Goal: Task Accomplishment & Management: Manage account settings

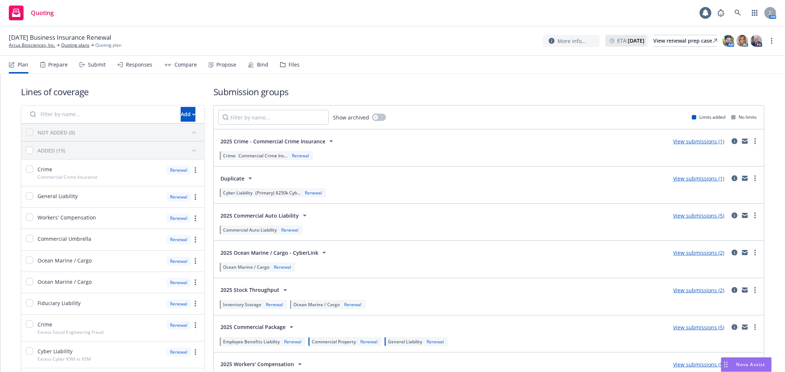
scroll to position [123, 0]
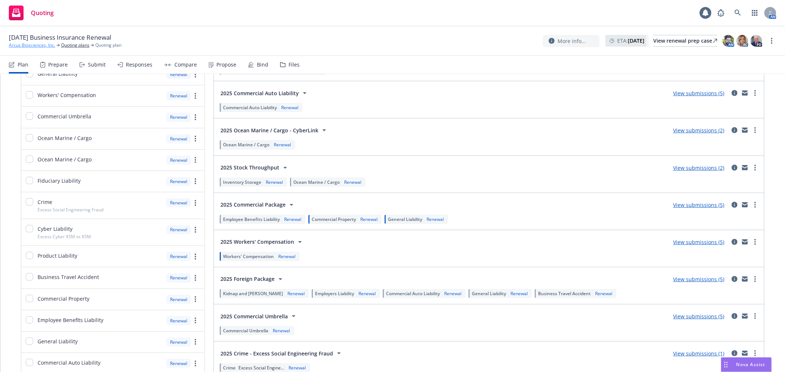
click at [38, 49] on link "Arcus Biosciences, Inc." at bounding box center [32, 45] width 46 height 7
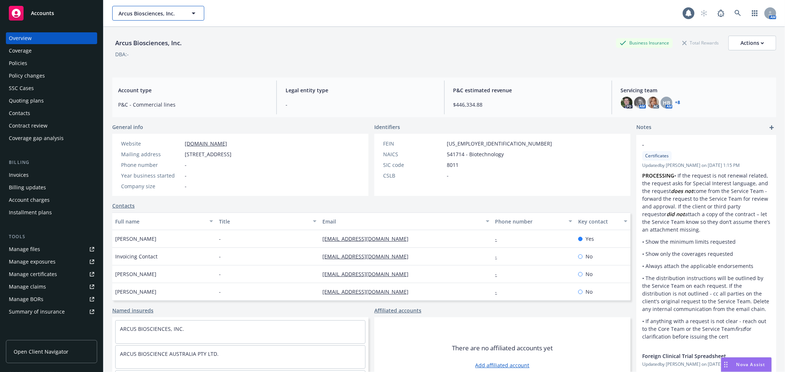
click at [163, 16] on span "Arcus Biosciences, Inc." at bounding box center [150, 14] width 64 height 8
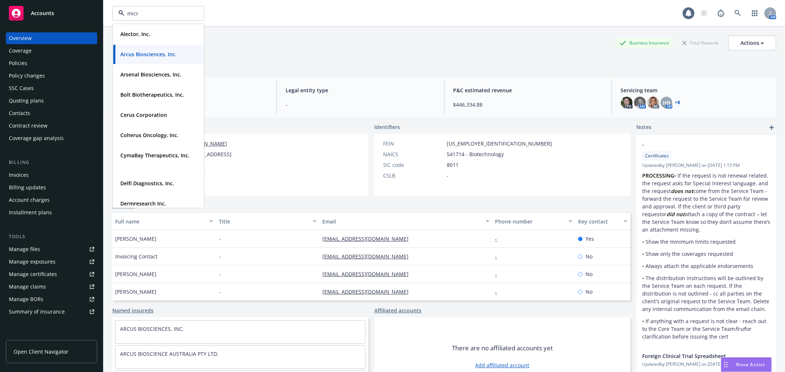
type input "micro"
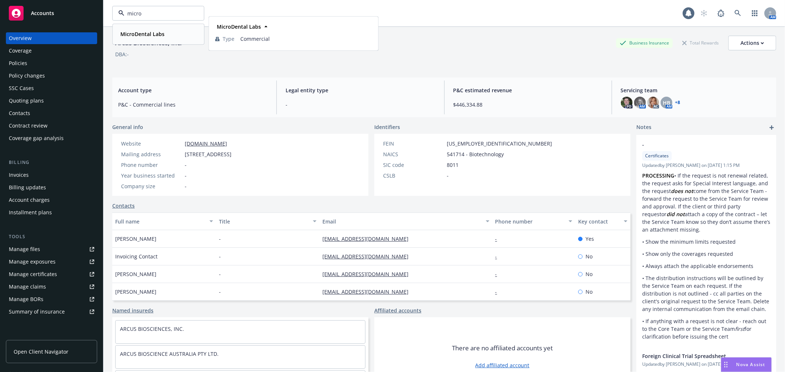
click at [157, 32] on strong "MicroDental Labs" at bounding box center [142, 34] width 44 height 7
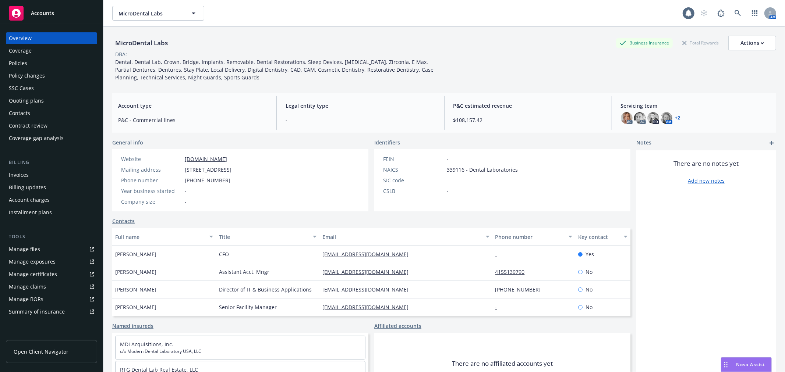
click at [35, 64] on div "Policies" at bounding box center [51, 63] width 85 height 12
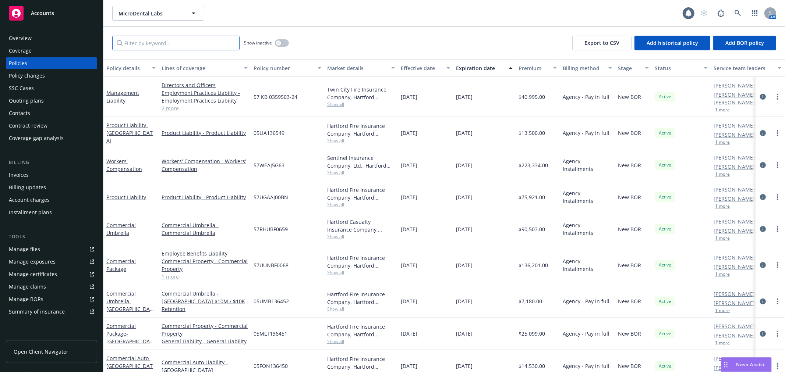
click at [173, 46] on input "Filter by keyword..." at bounding box center [175, 43] width 127 height 15
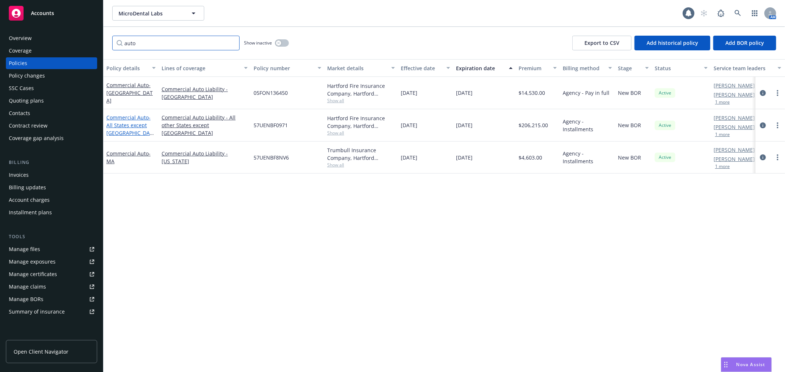
type input "auto"
click at [136, 119] on link "Commercial Auto - All States except MA" at bounding box center [129, 129] width 46 height 30
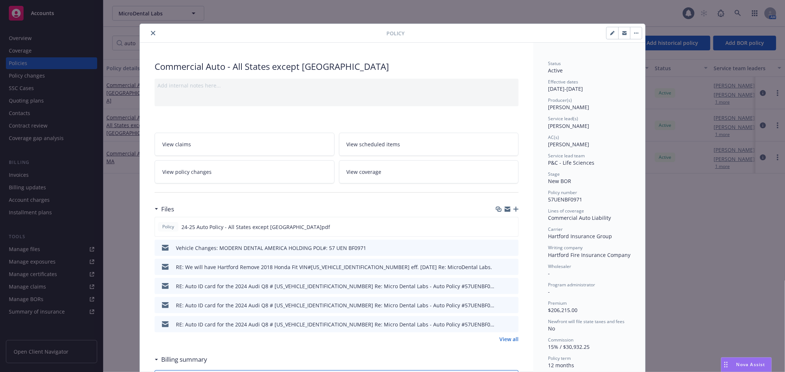
click at [400, 138] on link "View scheduled items" at bounding box center [429, 144] width 180 height 23
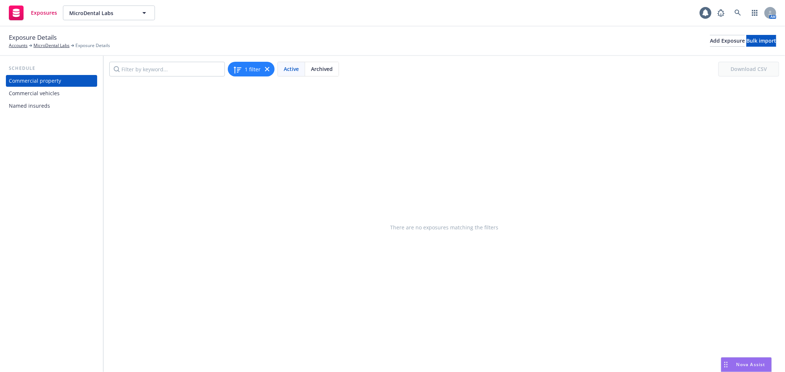
click at [50, 89] on div "Commercial vehicles" at bounding box center [34, 94] width 51 height 12
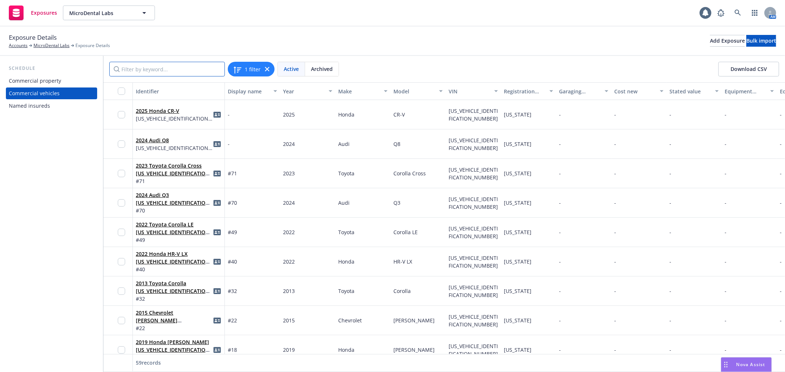
click at [135, 68] on input "Filter by keyword..." at bounding box center [167, 69] width 116 height 15
paste input "[US_VEHICLE_IDENTIFICATION_NUMBER]"
type input "[US_VEHICLE_IDENTIFICATION_NUMBER]"
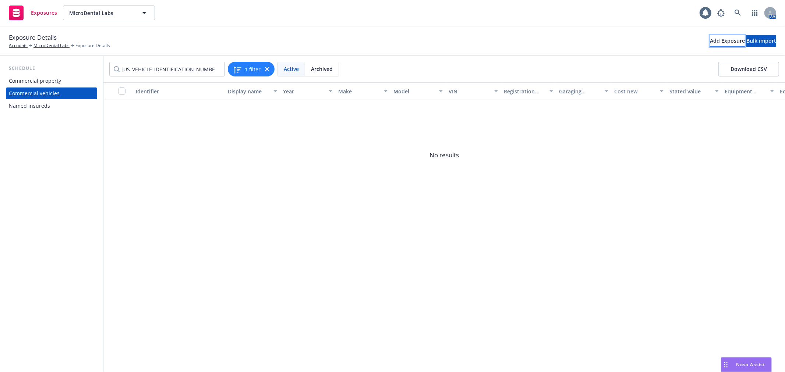
click at [710, 42] on div "Add Exposure" at bounding box center [727, 40] width 35 height 11
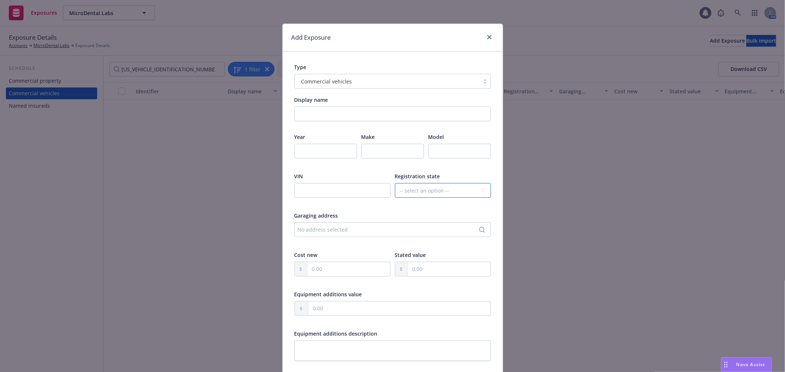
click at [420, 196] on select "-- select an option -- [US_STATE] [US_STATE] [US_STATE] [US_STATE] [US_STATE] […" at bounding box center [443, 190] width 96 height 15
select select "WA"
click at [395, 183] on select "-- select an option -- [US_STATE] [US_STATE] [US_STATE] [US_STATE] [US_STATE] […" at bounding box center [443, 190] width 96 height 15
click at [326, 190] on input "text" at bounding box center [342, 190] width 96 height 15
paste input "[US_VEHICLE_IDENTIFICATION_NUMBER]"
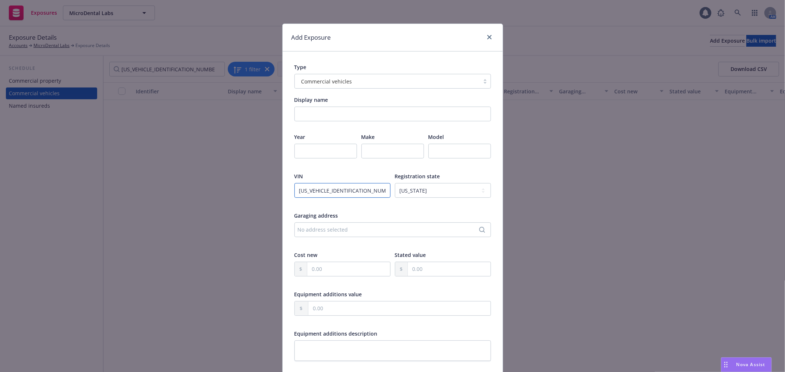
type input "[US_VEHICLE_IDENTIFICATION_NUMBER]"
click at [321, 152] on input "number" at bounding box center [325, 151] width 63 height 15
type input "2025"
click at [368, 156] on input "text" at bounding box center [392, 151] width 63 height 15
type input "Toyota"
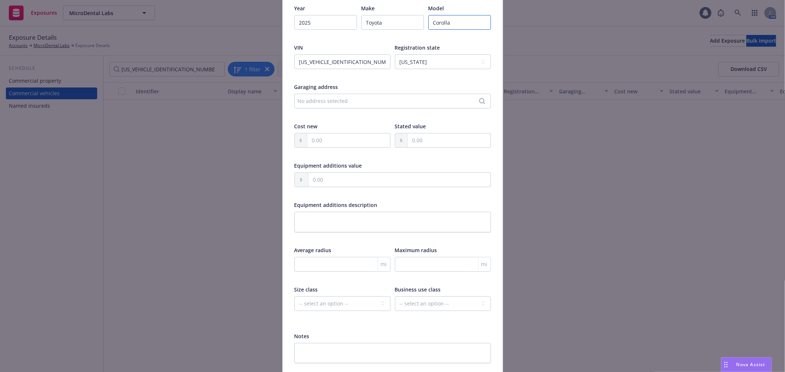
scroll to position [182, 0]
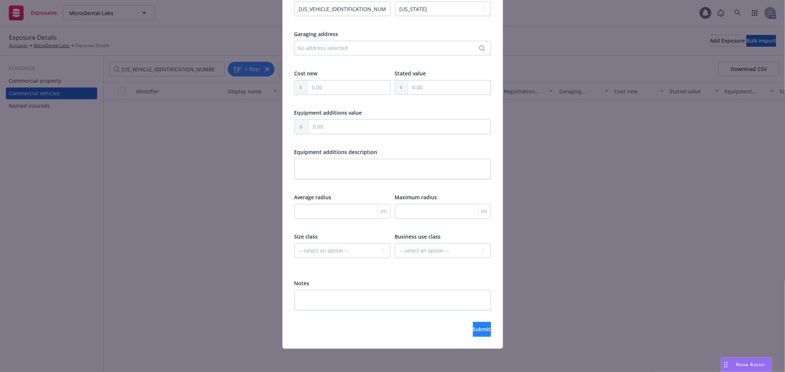
type input "Corolla"
click at [473, 328] on span "Submit" at bounding box center [482, 329] width 18 height 7
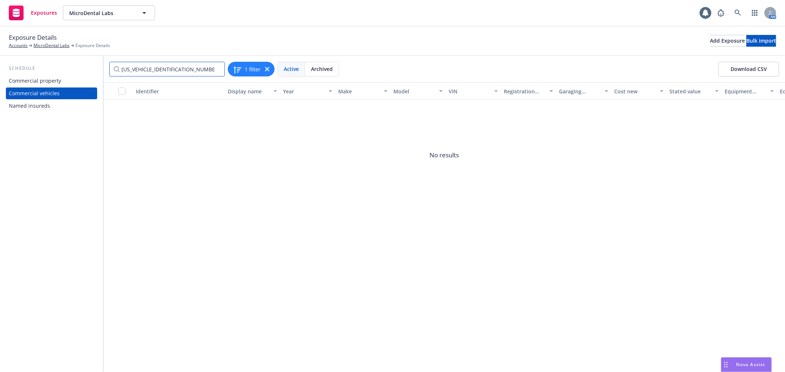
drag, startPoint x: 189, startPoint y: 71, endPoint x: -38, endPoint y: 58, distance: 227.8
click at [0, 58] on html "Exposures MicroDental Labs MicroDental Labs 1 AM Exposure Details Accounts Micr…" at bounding box center [392, 186] width 785 height 372
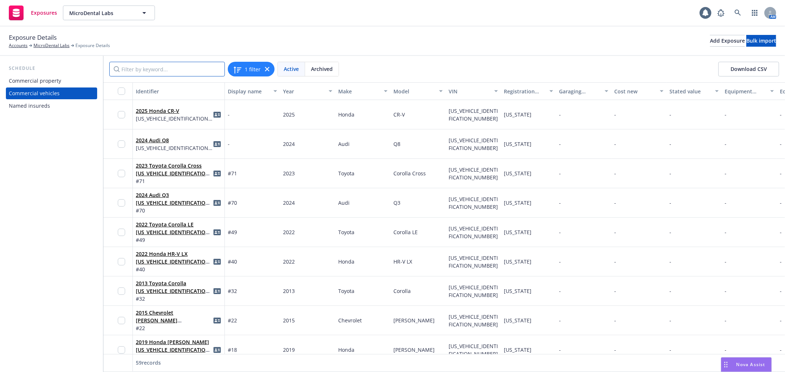
click at [183, 67] on input "Filter by keyword..." at bounding box center [167, 69] width 116 height 15
paste input "[US_VEHICLE_IDENTIFICATION_NUMBER]"
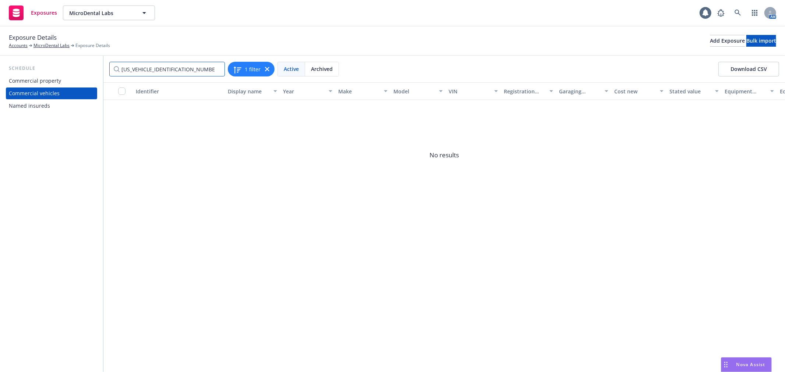
click at [118, 68] on input "[US_VEHICLE_IDENTIFICATION_NUMBER]" at bounding box center [167, 69] width 116 height 15
type input "[US_VEHICLE_IDENTIFICATION_NUMBER]"
click at [193, 70] on input "[US_VEHICLE_IDENTIFICATION_NUMBER]" at bounding box center [167, 69] width 116 height 15
drag, startPoint x: 194, startPoint y: 70, endPoint x: 0, endPoint y: 63, distance: 194.4
click at [0, 63] on div "Schedule Commercial property Commercial vehicles Named insureds [US_VEHICLE_IDE…" at bounding box center [392, 214] width 785 height 316
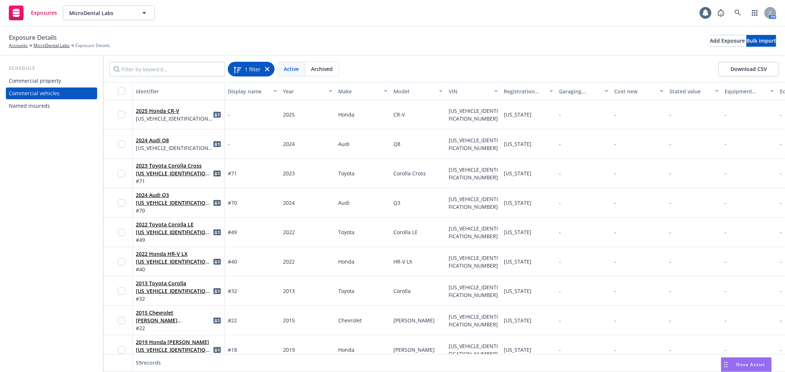
click at [265, 68] on icon at bounding box center [267, 69] width 4 height 4
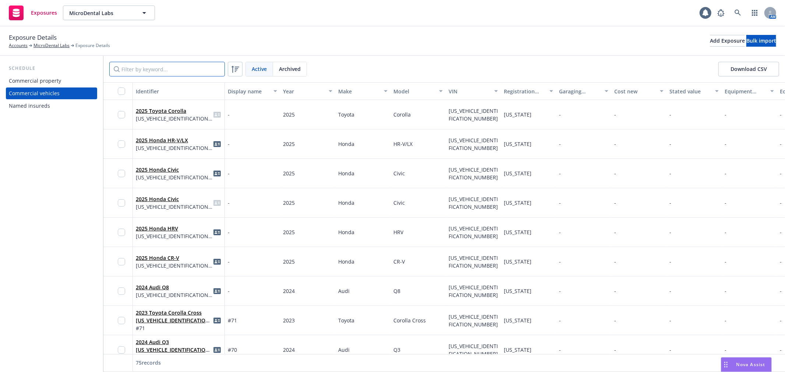
click at [171, 71] on input "Filter by keyword..." at bounding box center [167, 69] width 116 height 15
click at [167, 110] on link "2025 Toyota Corolla" at bounding box center [161, 110] width 50 height 7
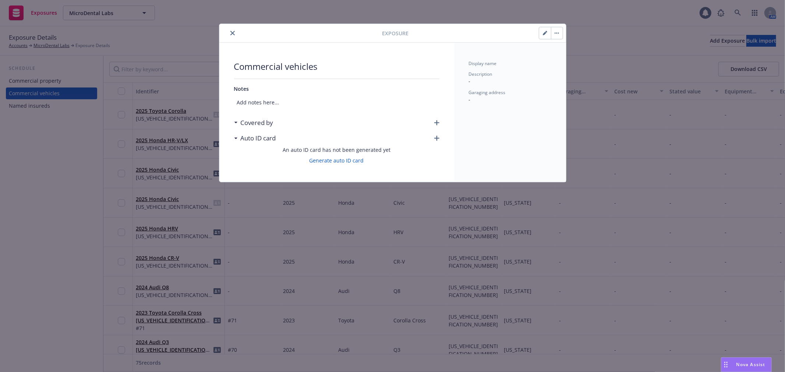
click at [542, 30] on button "button" at bounding box center [545, 33] width 12 height 12
select select "WA"
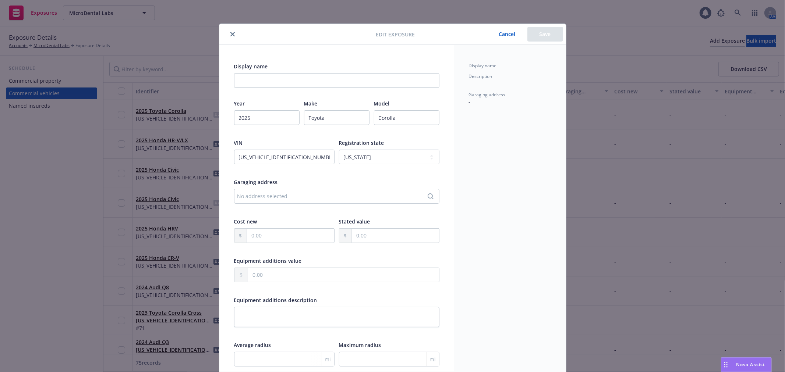
click at [230, 33] on icon "close" at bounding box center [232, 34] width 4 height 4
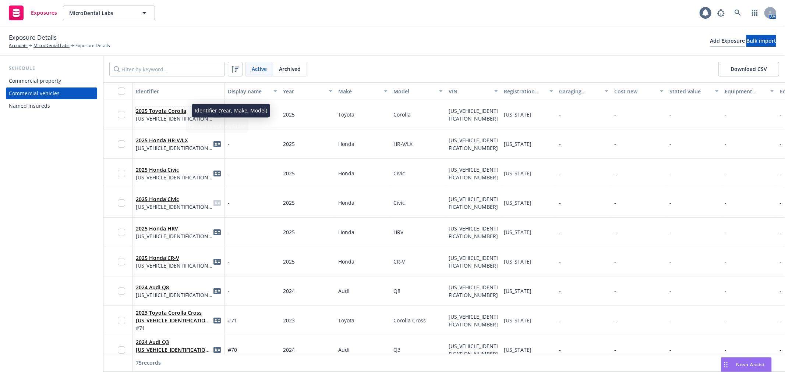
click at [167, 111] on link "2025 Toyota Corolla" at bounding box center [161, 110] width 50 height 7
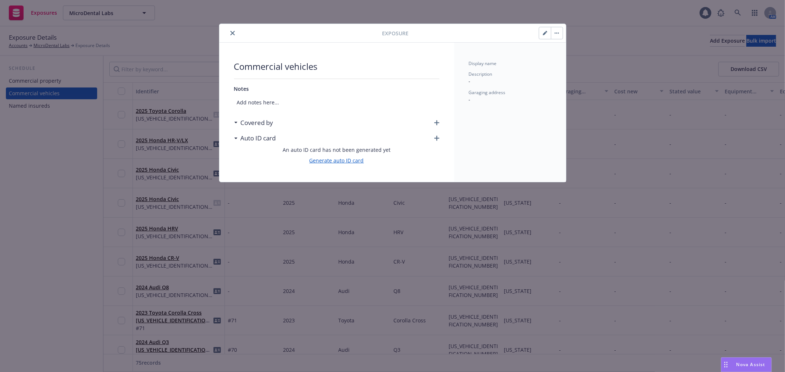
click at [344, 160] on link "Generate auto ID card" at bounding box center [336, 161] width 54 height 8
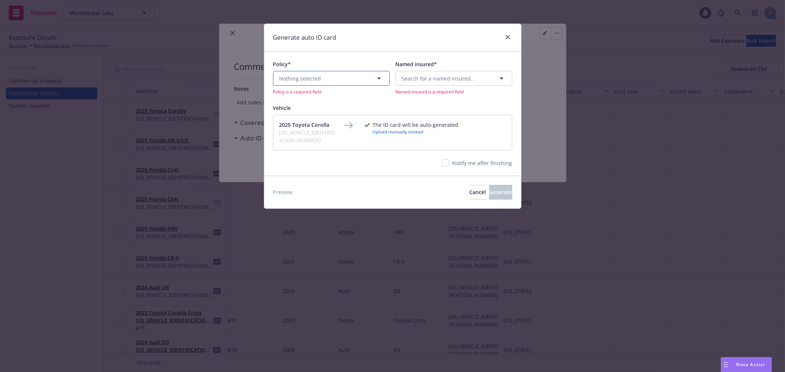
click at [344, 74] on button "Nothing selected" at bounding box center [331, 78] width 117 height 15
type input "57uenbf"
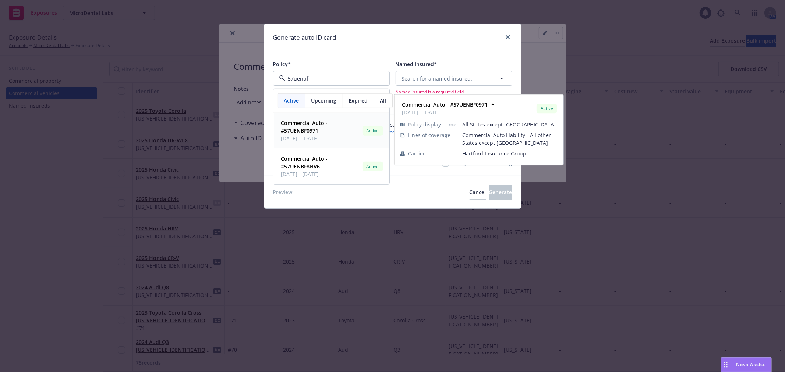
click at [328, 137] on span "[DATE] - [DATE]" at bounding box center [320, 139] width 78 height 8
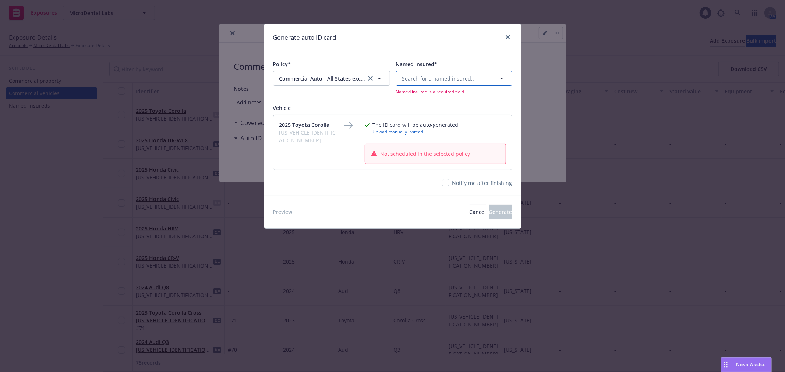
click at [439, 81] on span "Search for a named insured.." at bounding box center [438, 79] width 72 height 8
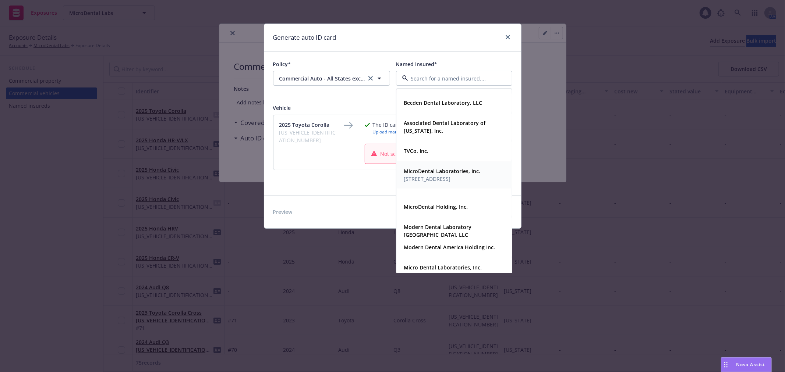
scroll to position [286, 0]
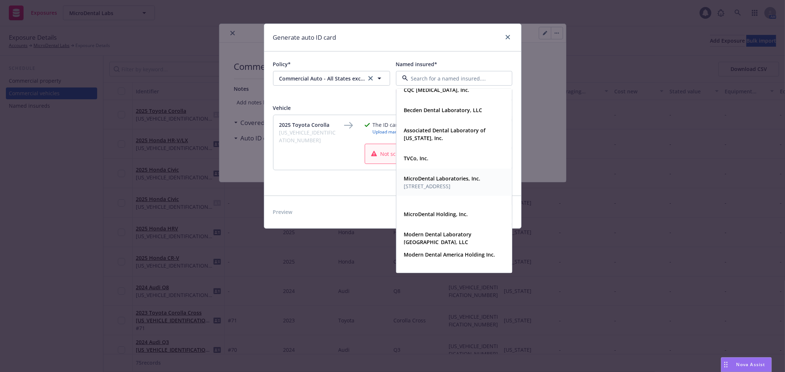
click at [447, 181] on strong "MicroDental Laboratories, Inc." at bounding box center [442, 178] width 77 height 7
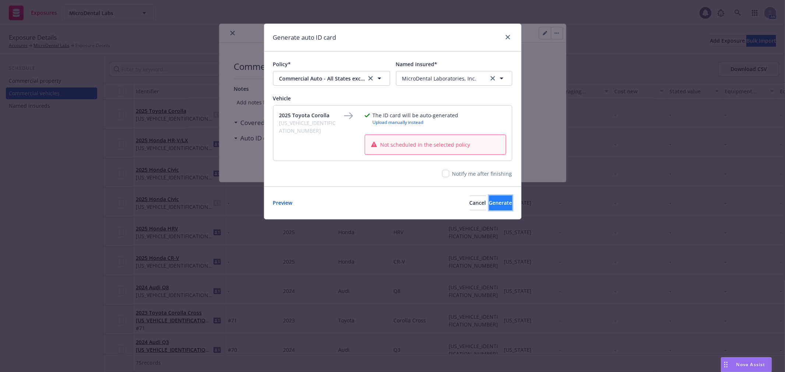
click at [489, 203] on span "Generate" at bounding box center [500, 202] width 23 height 7
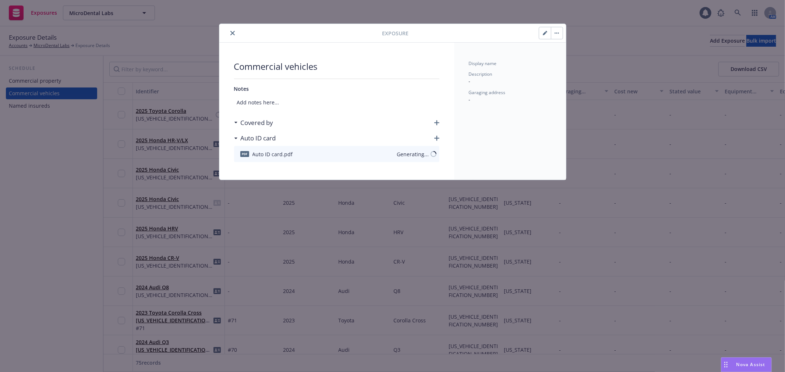
click at [234, 31] on icon "close" at bounding box center [232, 33] width 4 height 4
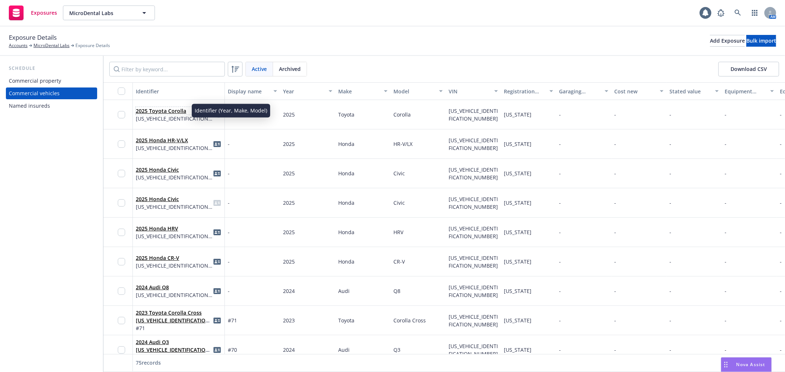
click at [170, 111] on link "2025 Toyota Corolla" at bounding box center [161, 110] width 50 height 7
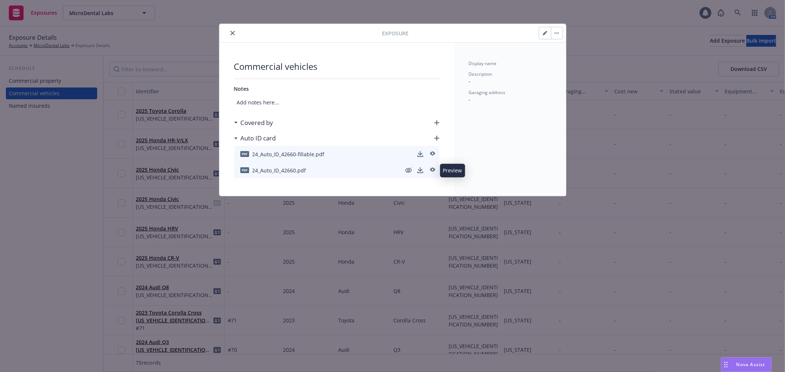
click at [433, 170] on icon "preview" at bounding box center [432, 170] width 5 height 4
